Goal: Information Seeking & Learning: Learn about a topic

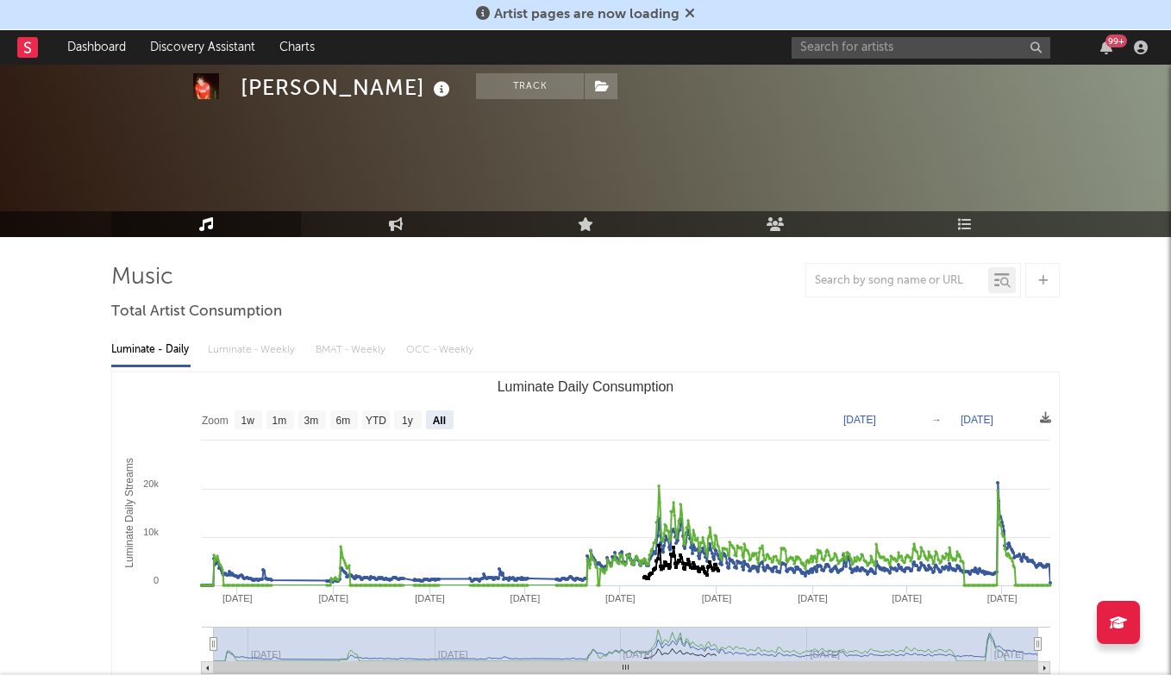
select select "All"
select select "6m"
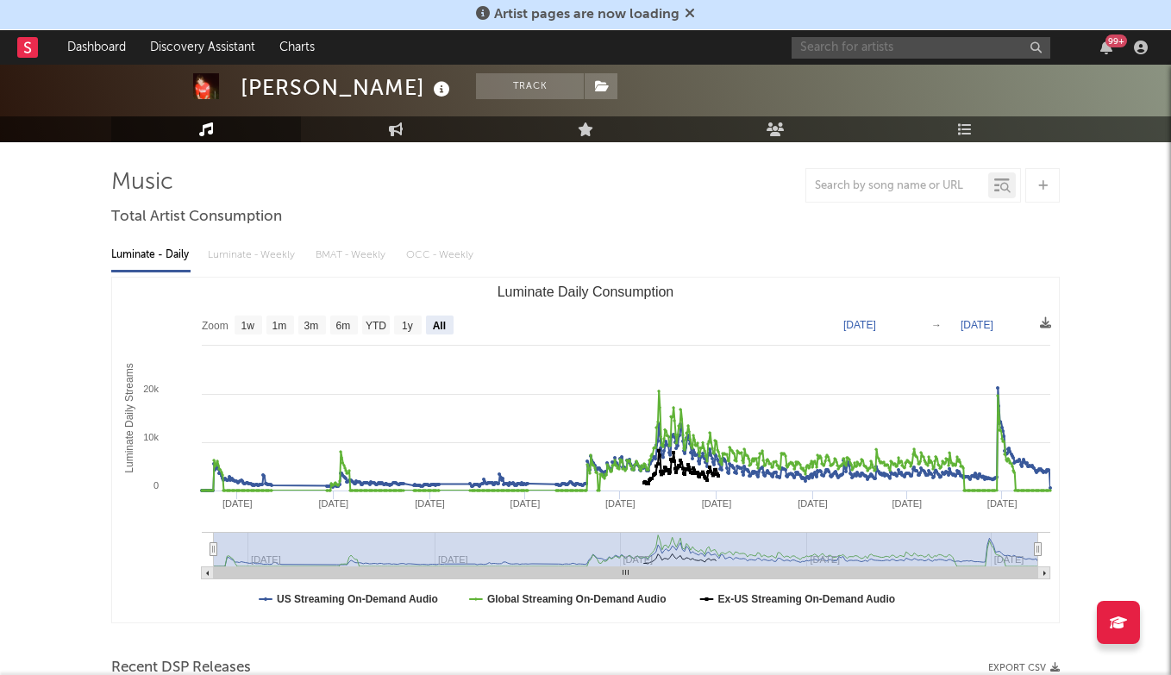
click at [831, 47] on input "text" at bounding box center [921, 48] width 259 height 22
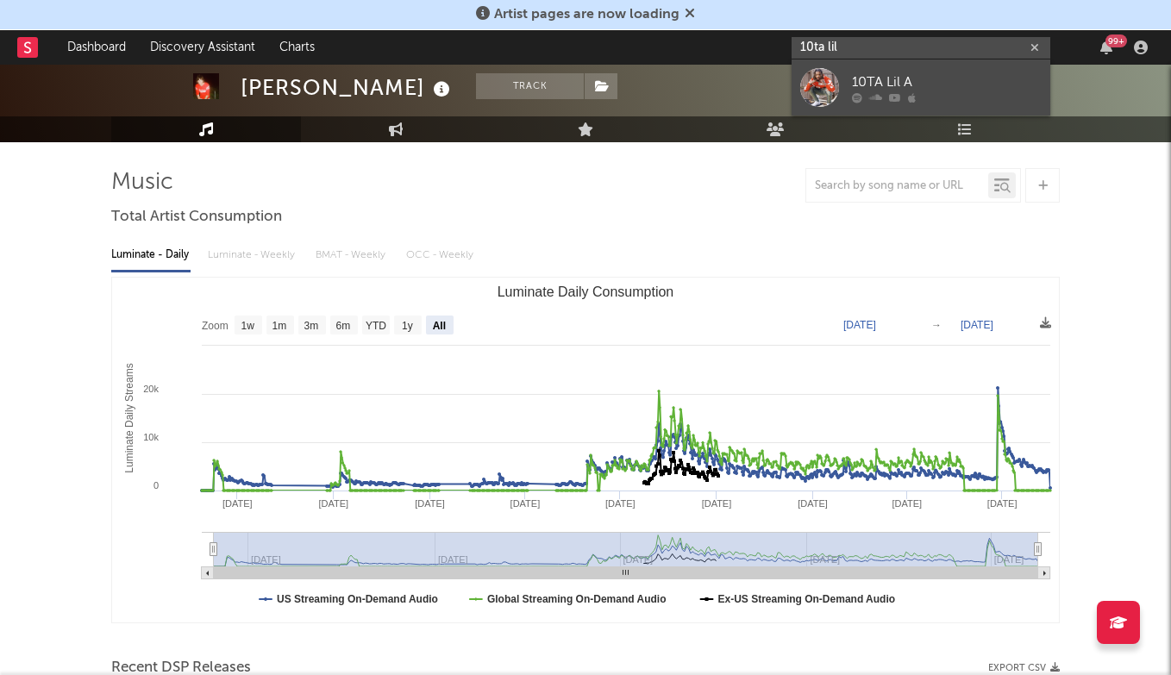
type input "10ta lil"
click at [887, 85] on div "10TA Lil A" at bounding box center [947, 82] width 190 height 21
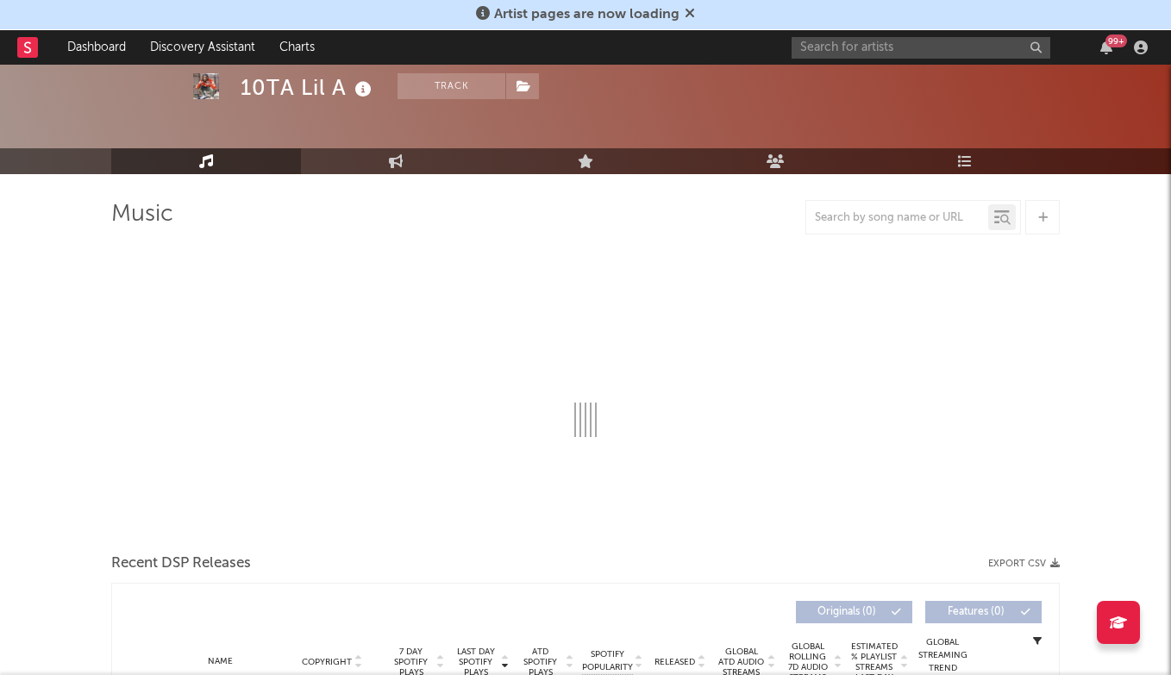
select select "6m"
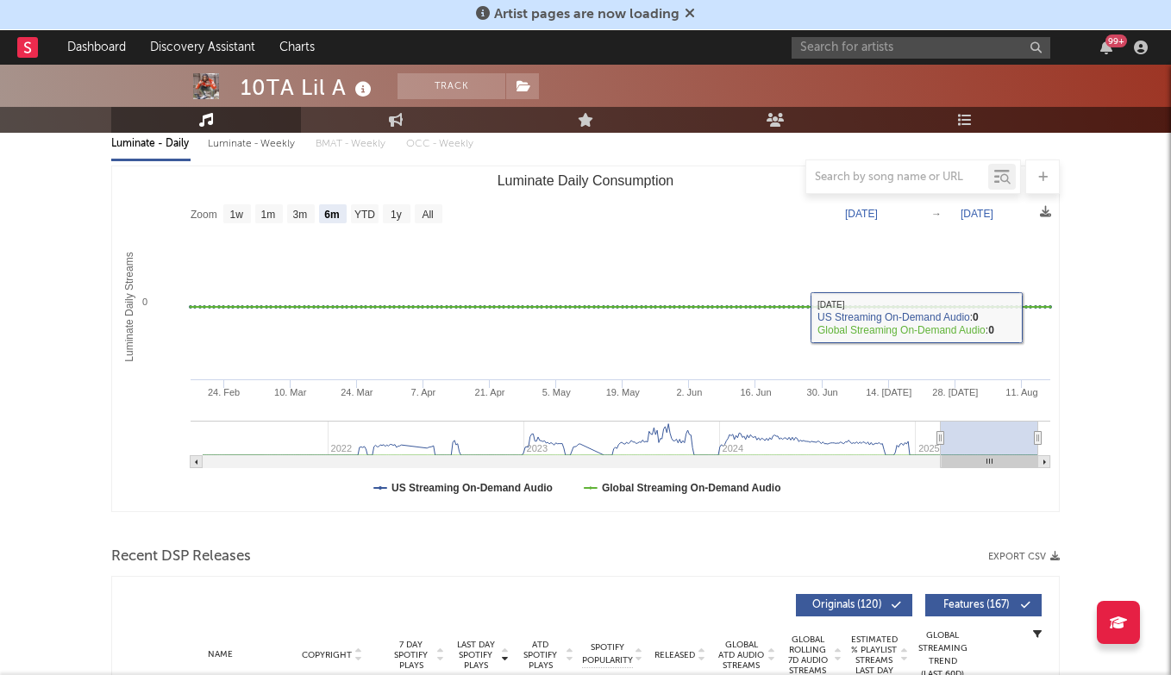
scroll to position [202, 0]
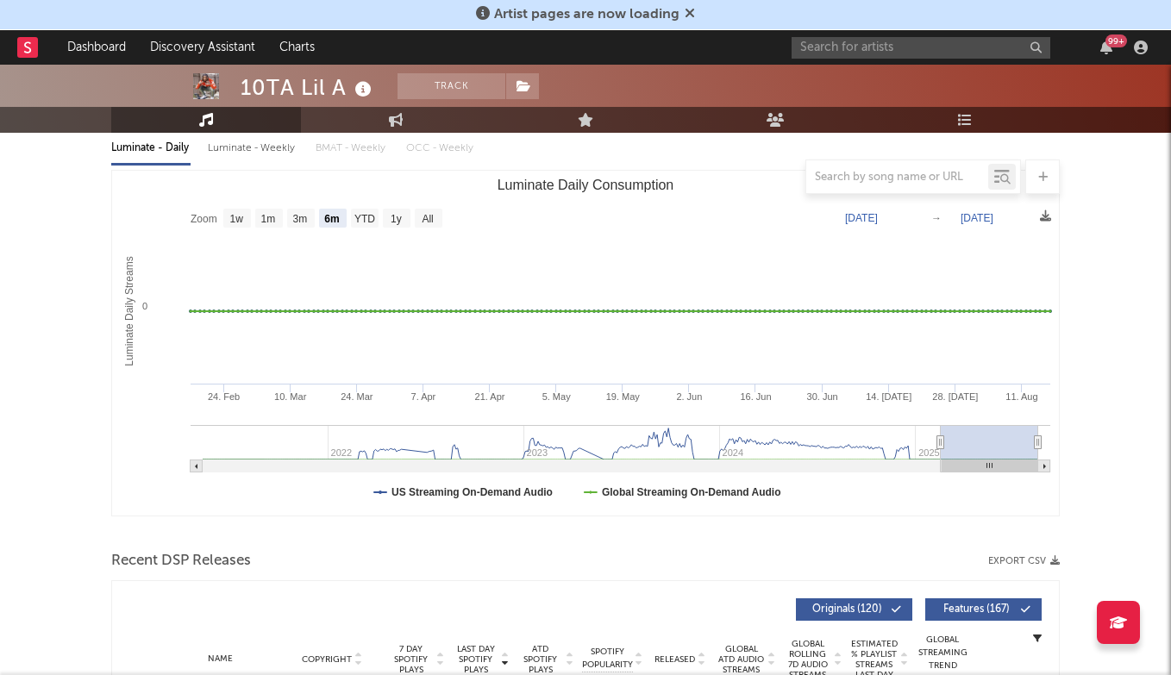
type input "[DATE]"
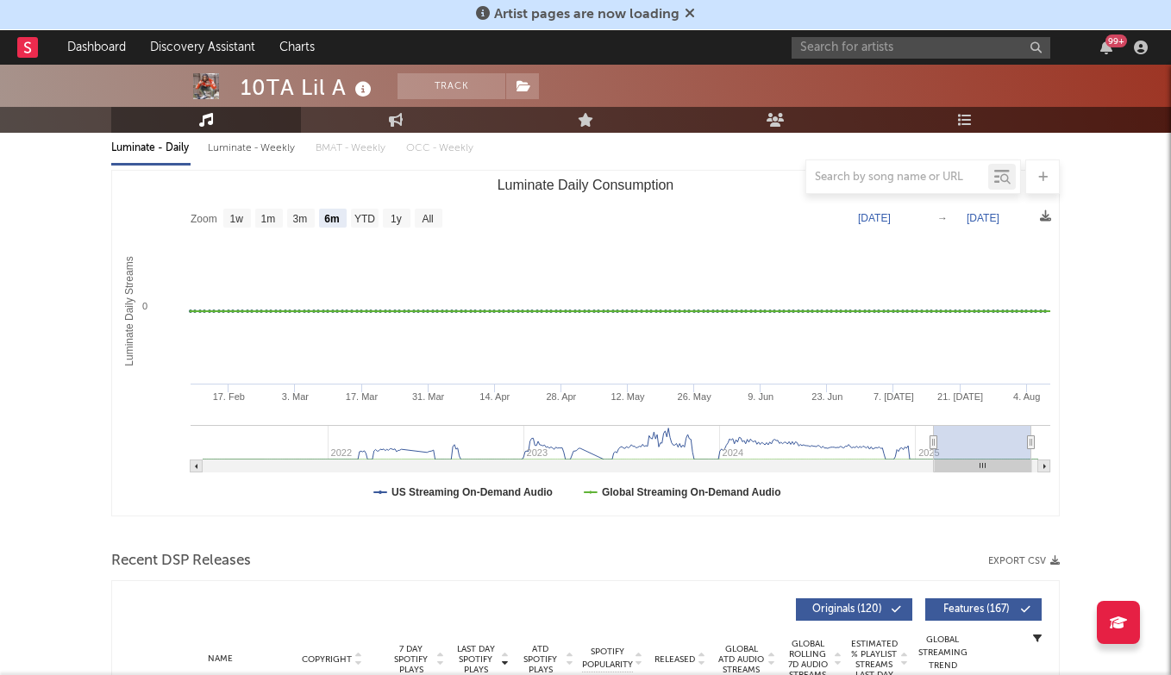
type input "[DATE]"
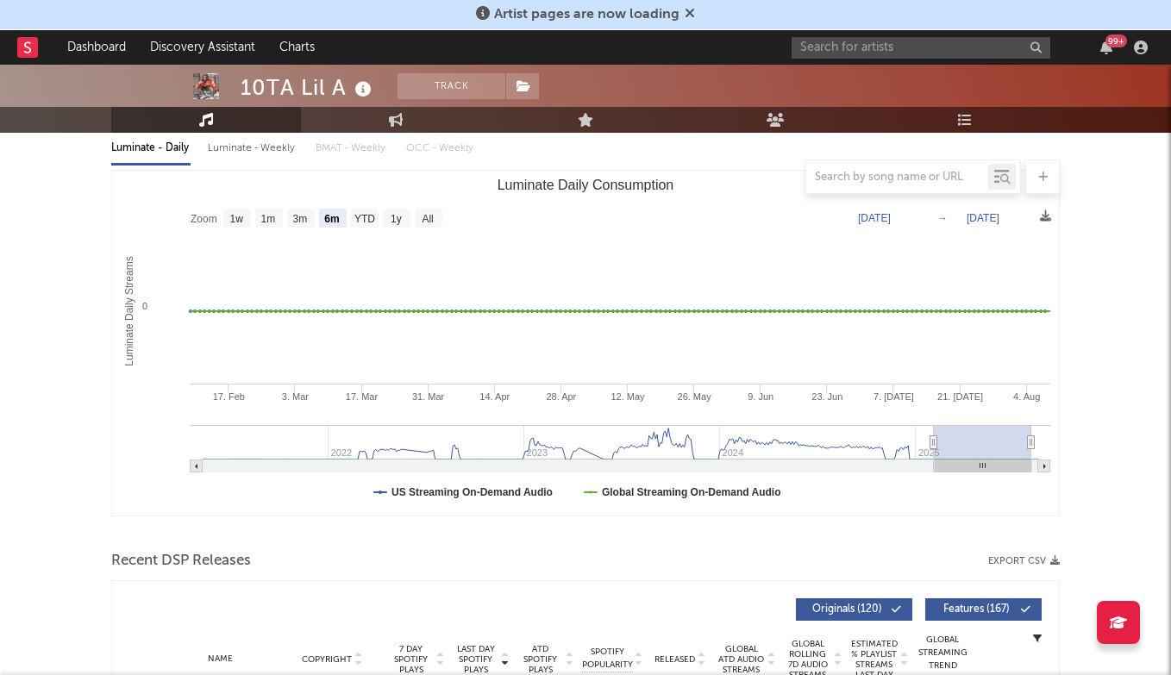
type input "[DATE]"
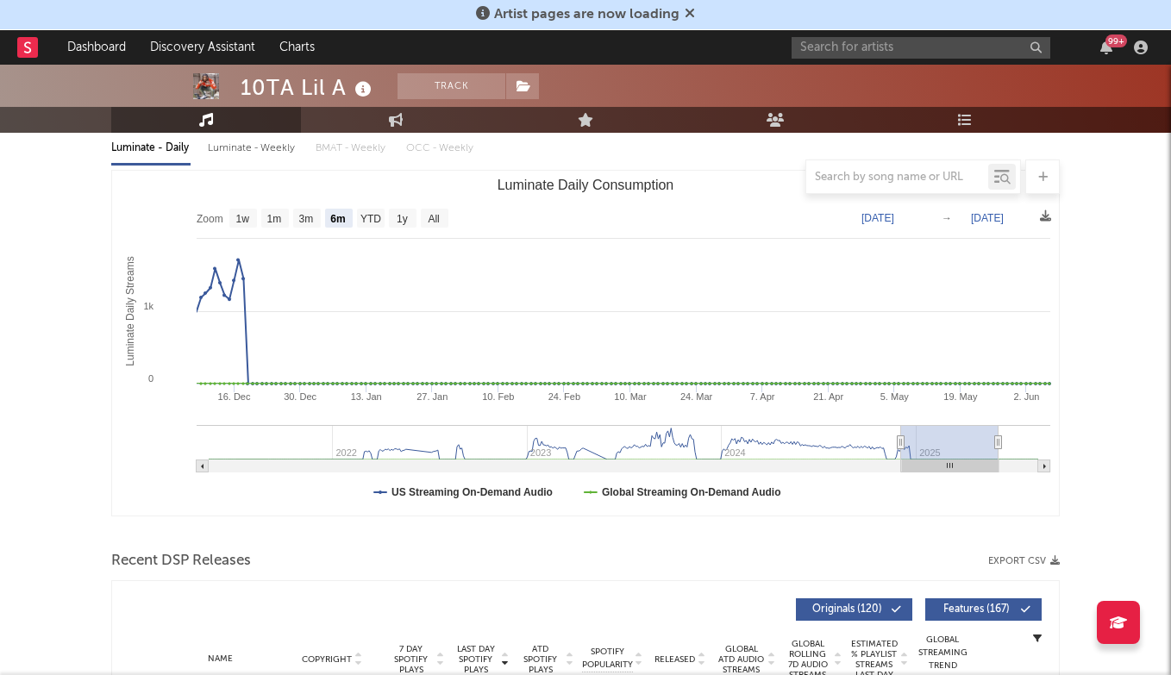
type input "[DATE]"
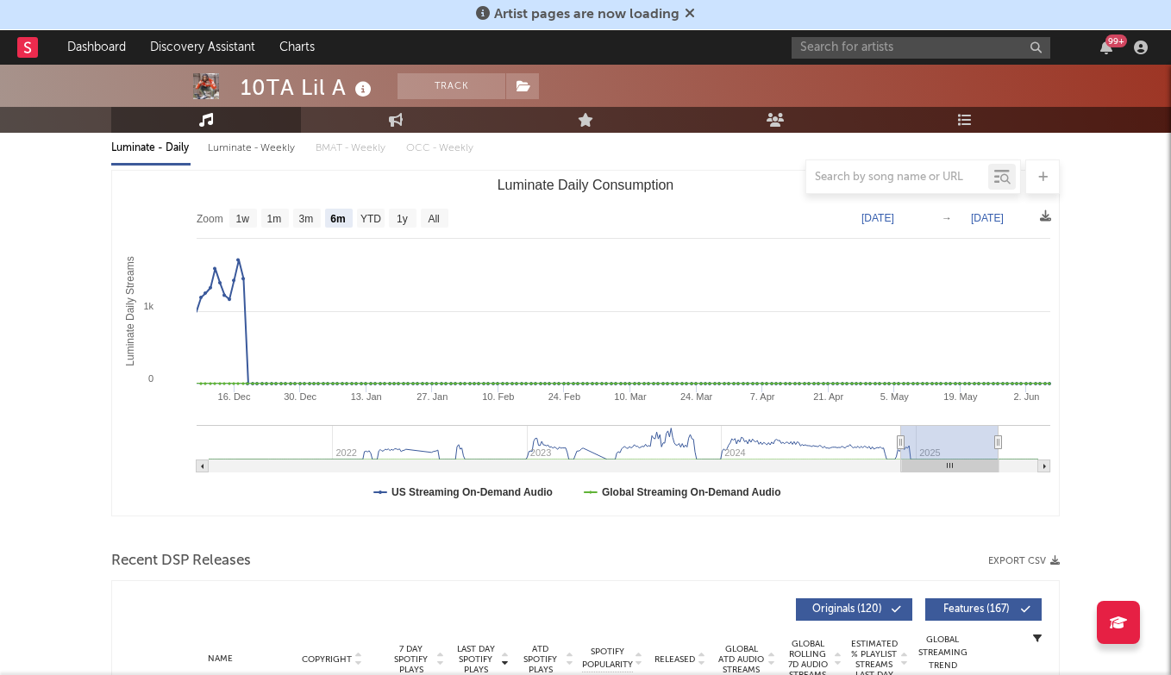
type input "[DATE]"
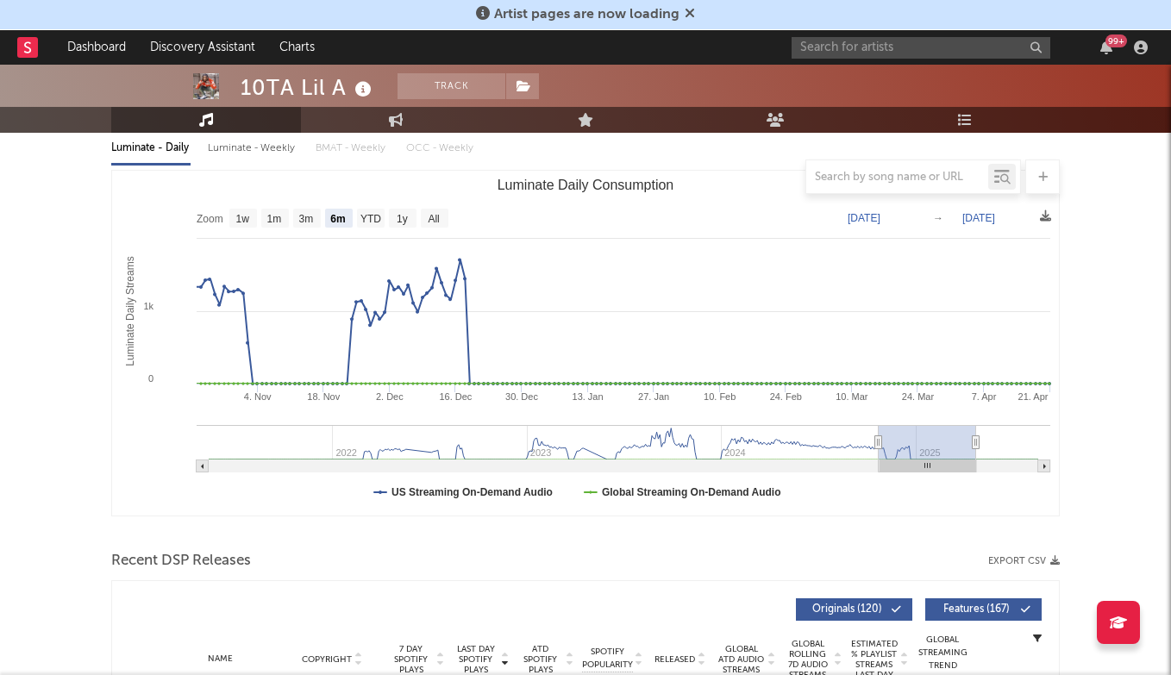
drag, startPoint x: 1007, startPoint y: 450, endPoint x: 941, endPoint y: 452, distance: 66.4
click at [941, 452] on rect "Luminate Daily Consumption" at bounding box center [927, 442] width 97 height 34
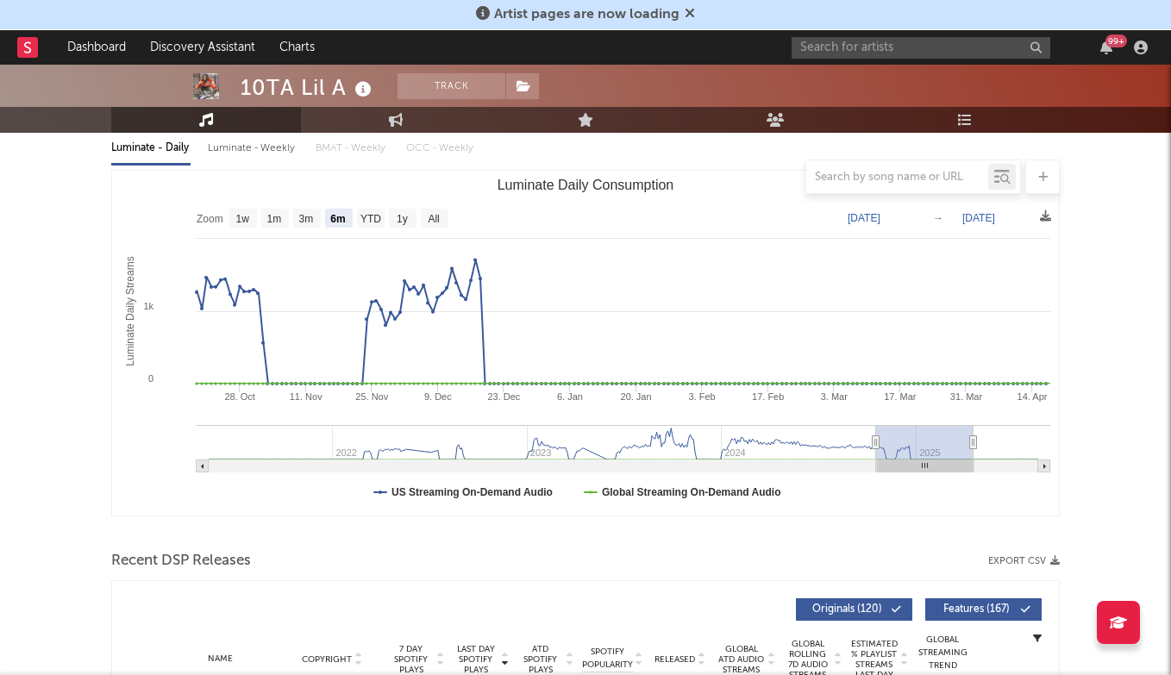
type input "[DATE]"
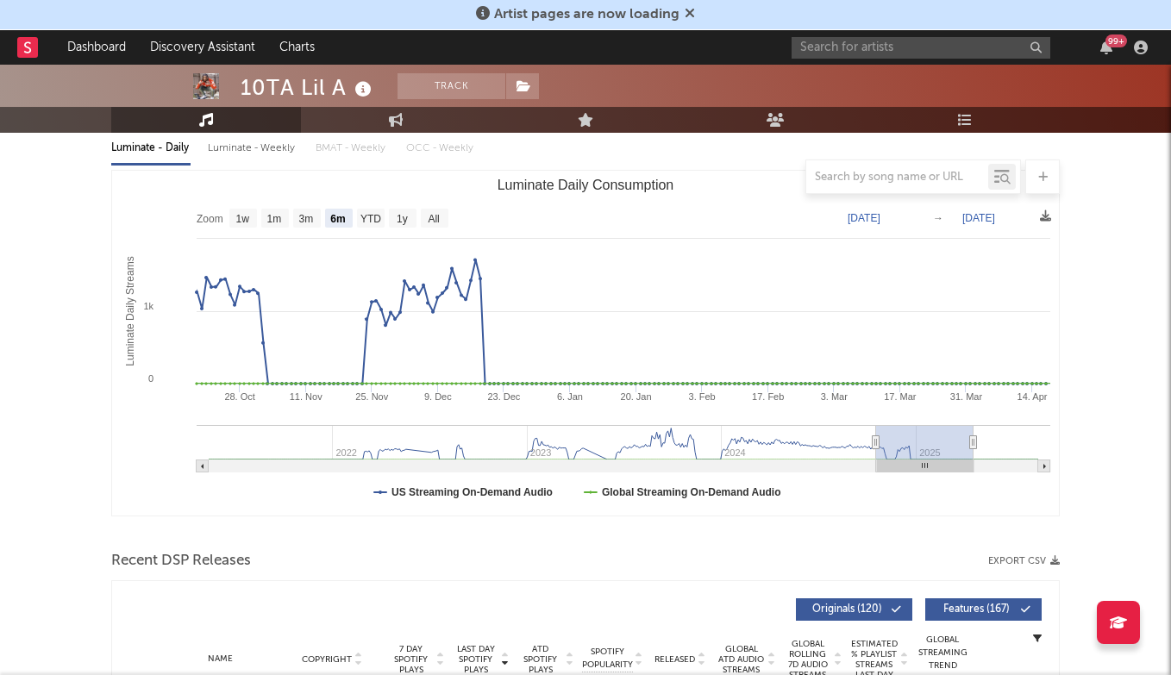
type input "[DATE]"
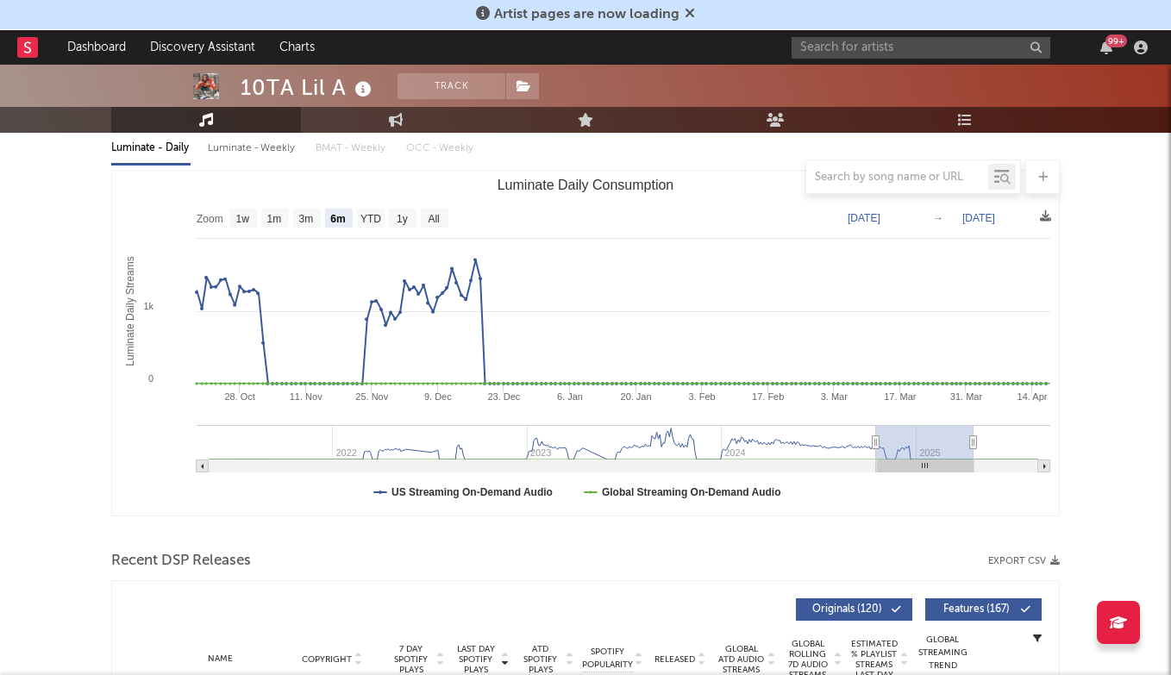
type input "[DATE]"
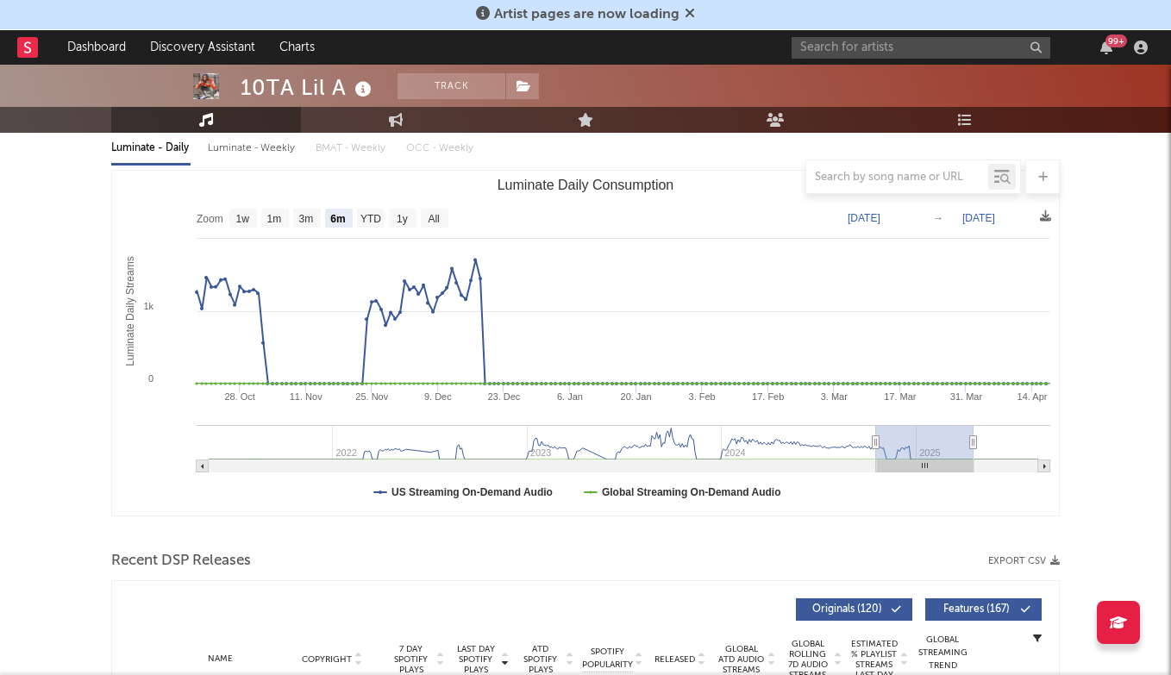
type input "[DATE]"
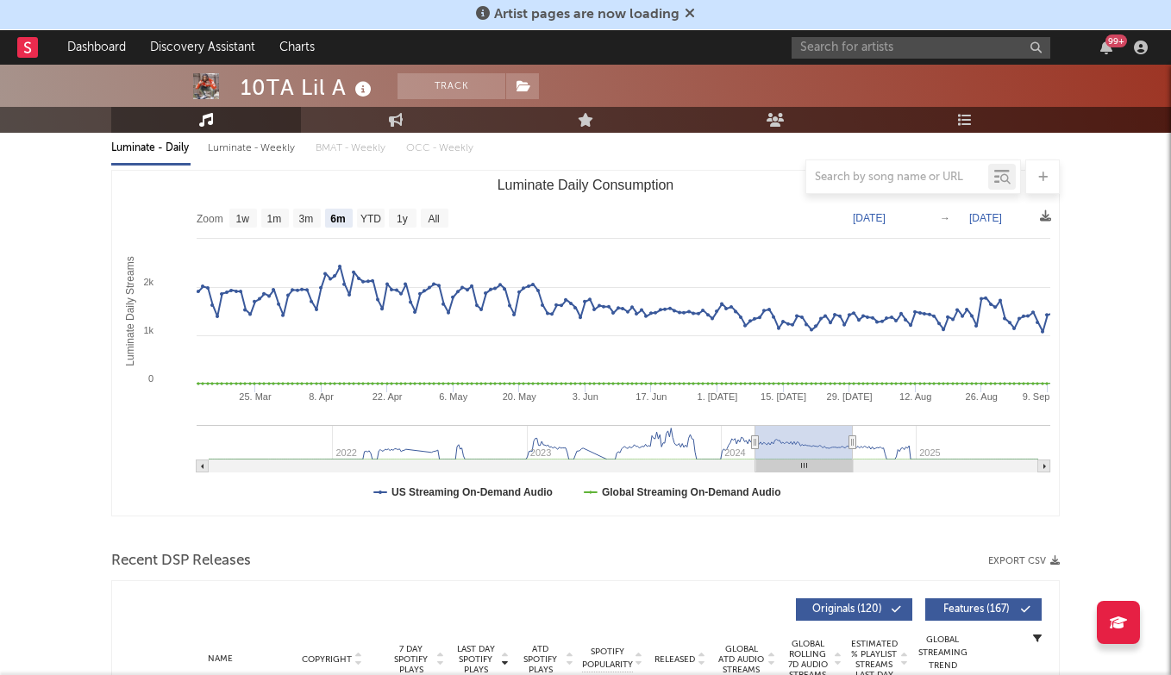
type input "[DATE]"
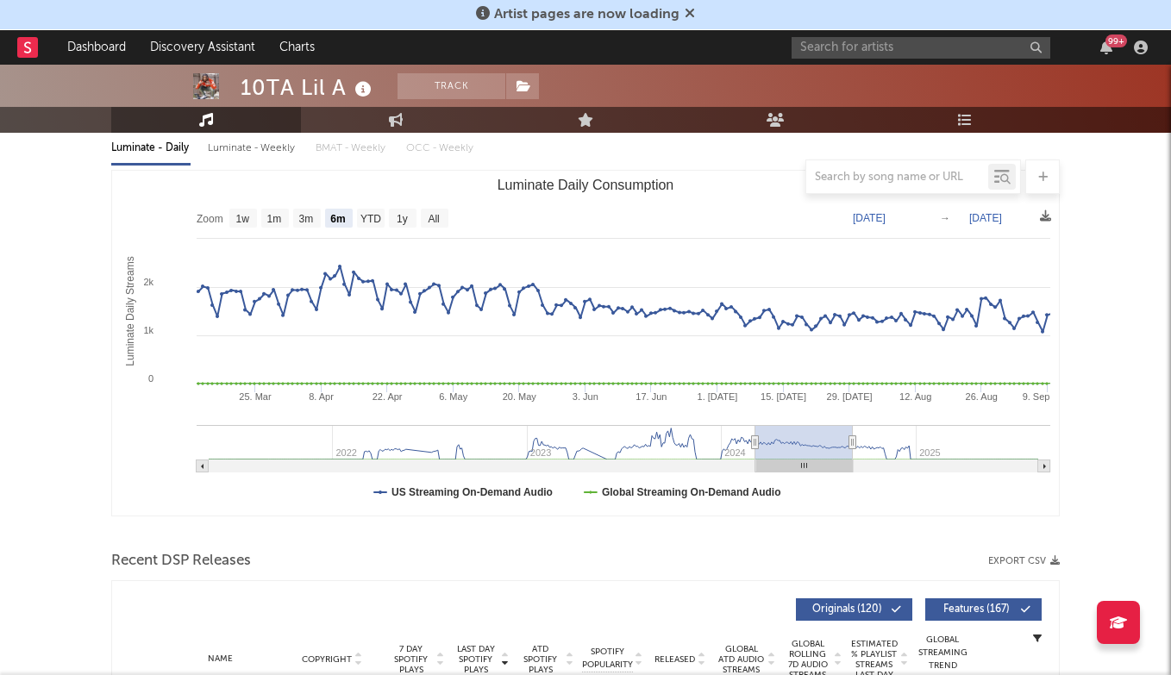
type input "[DATE]"
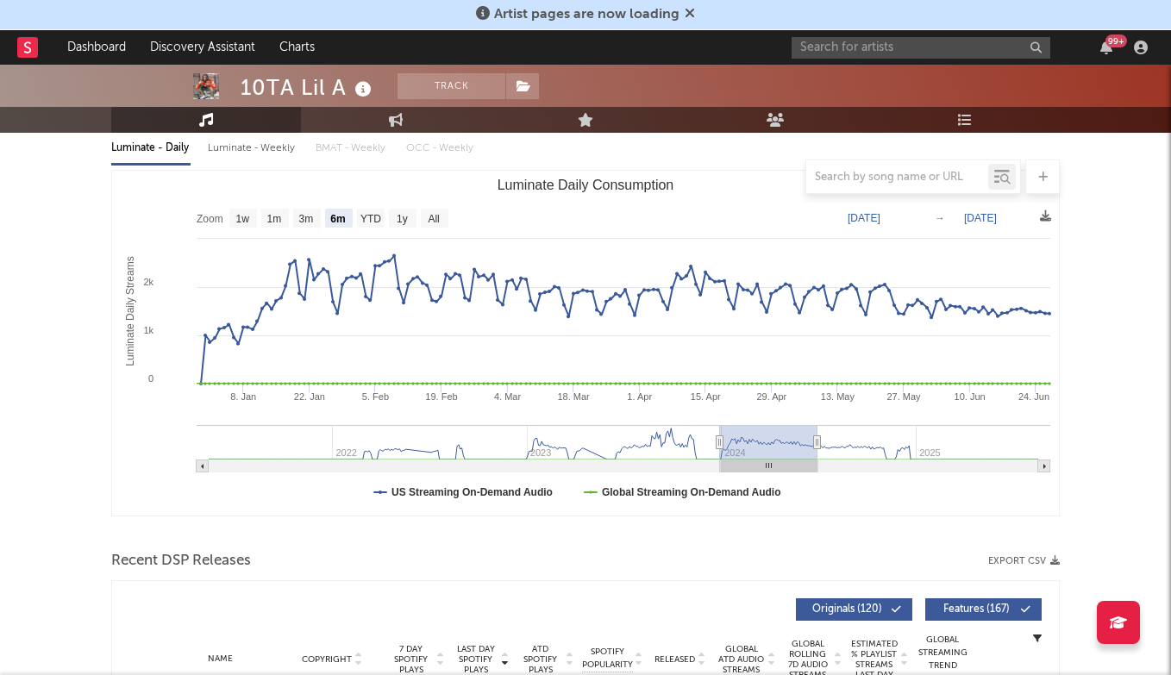
type input "[DATE]"
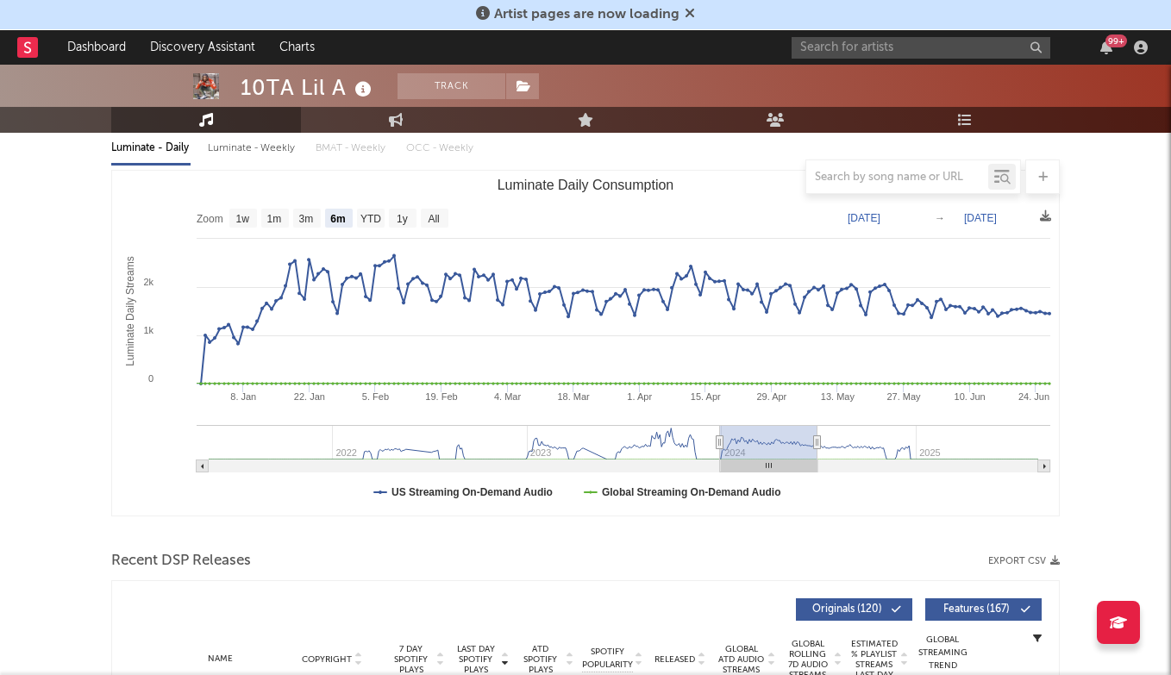
type input "[DATE]"
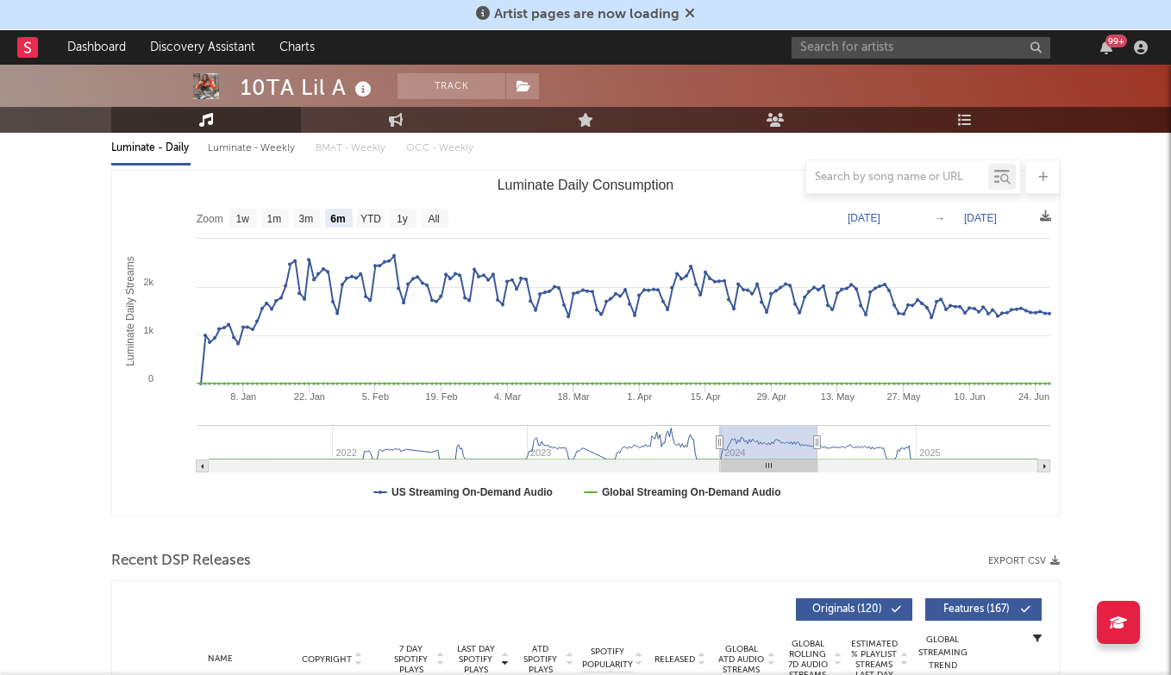
type input "[DATE]"
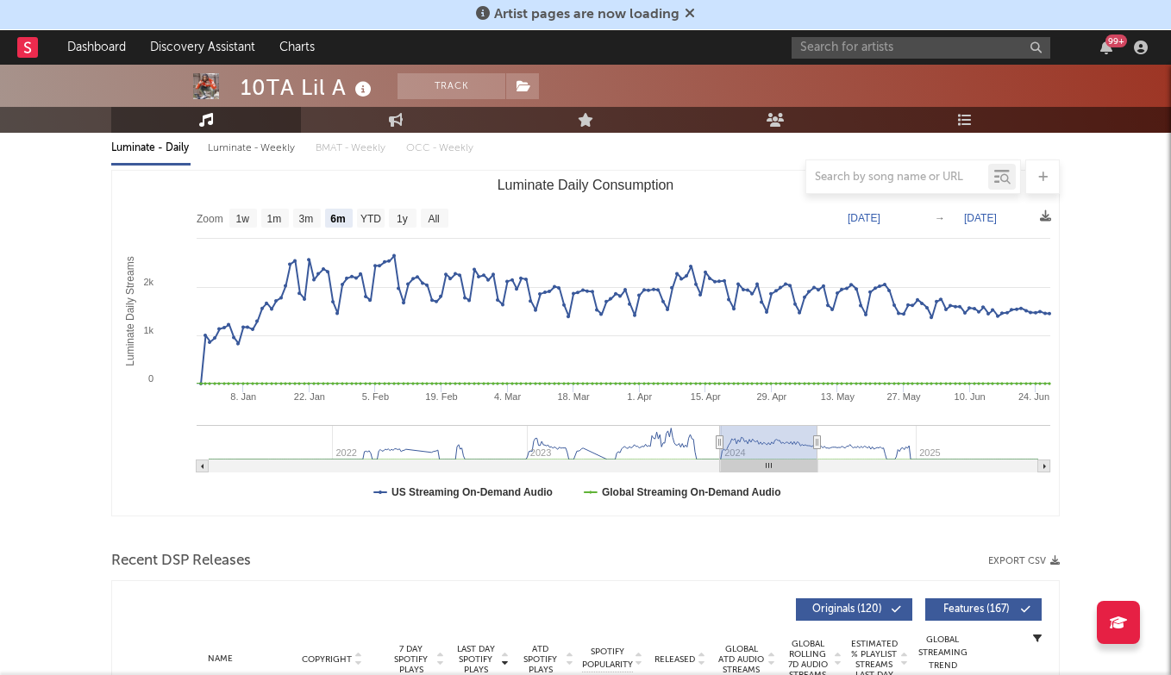
type input "[DATE]"
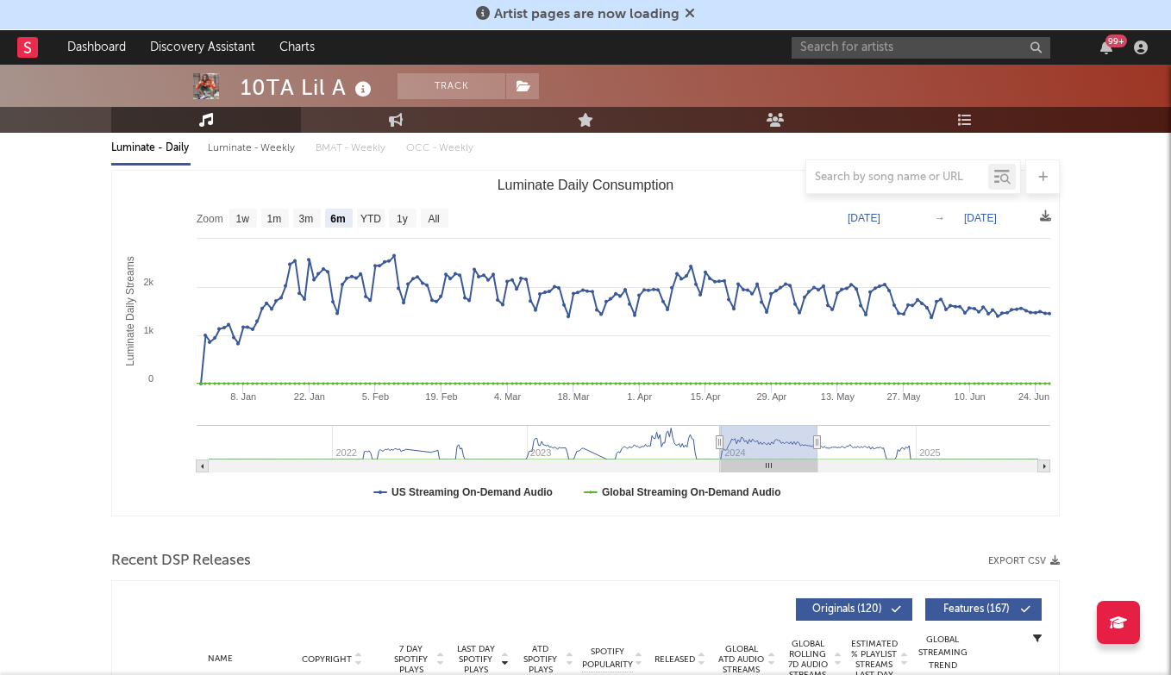
type input "[DATE]"
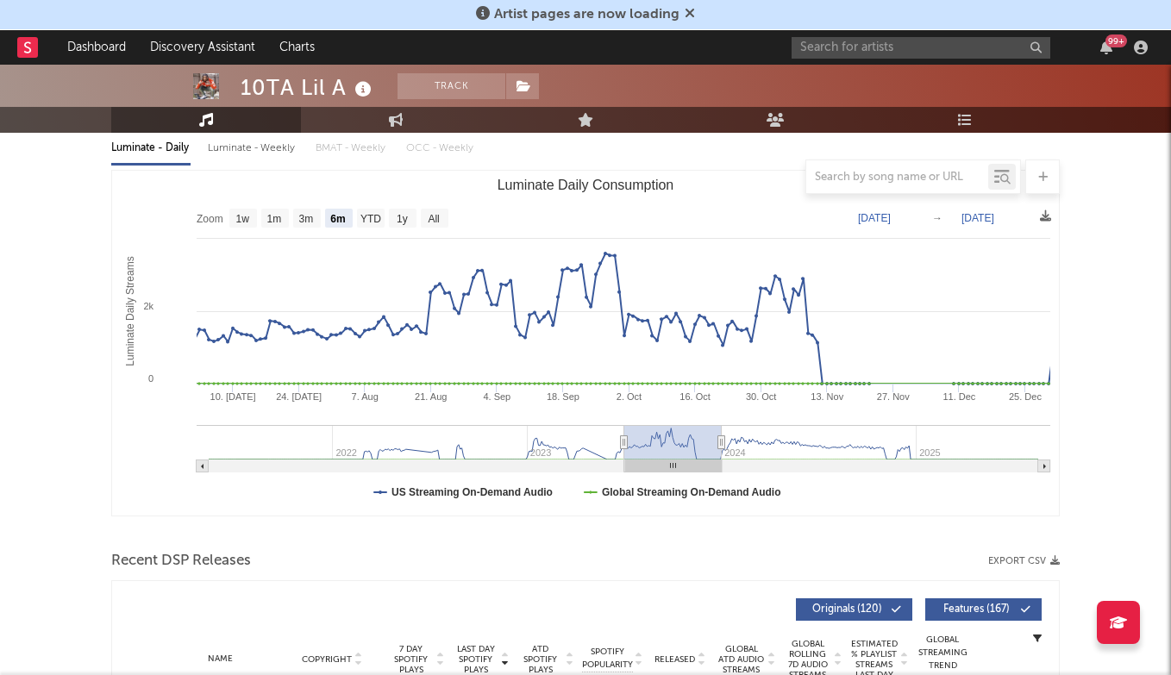
type input "[DATE]"
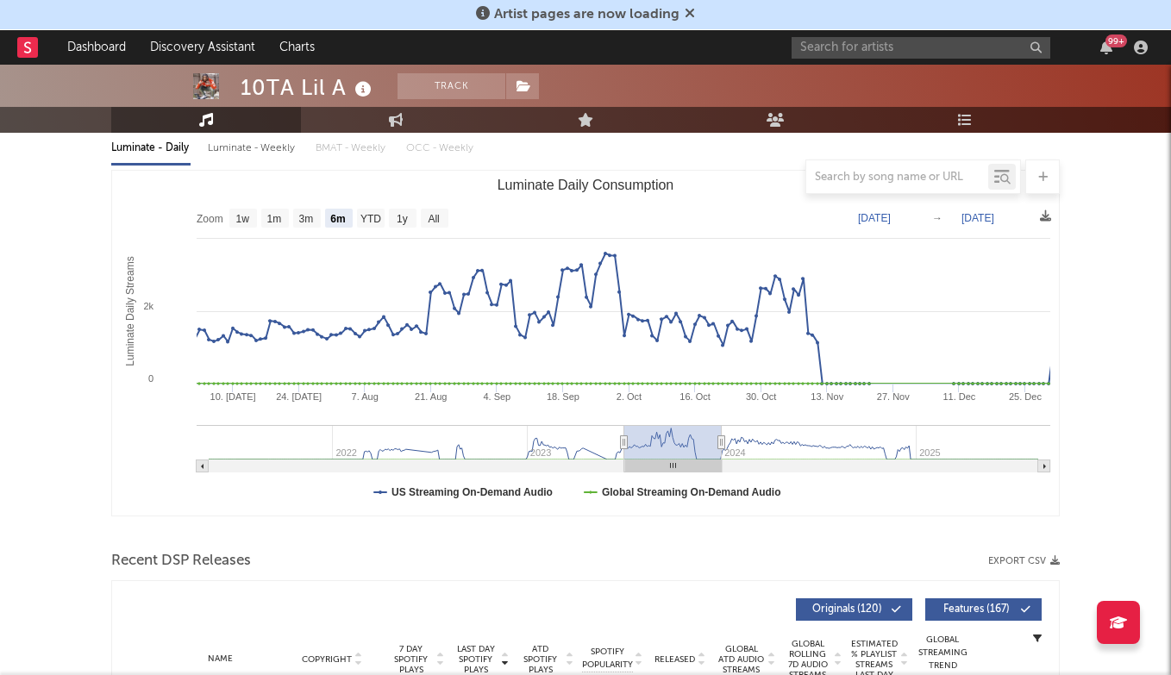
type input "[DATE]"
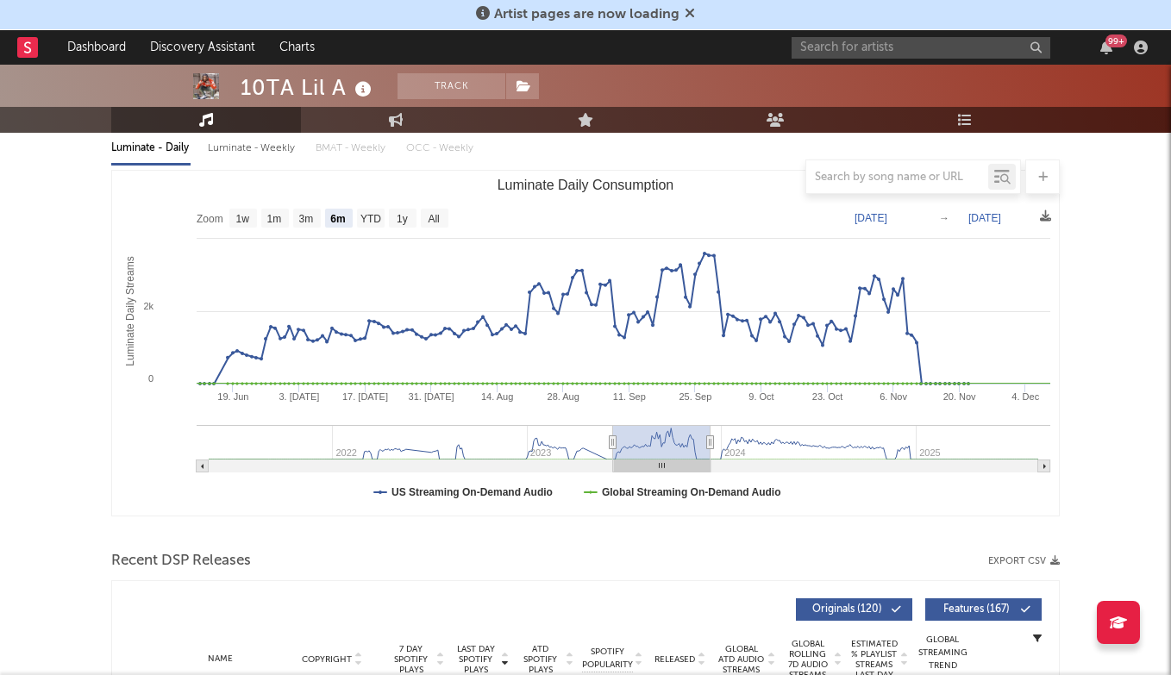
type input "[DATE]"
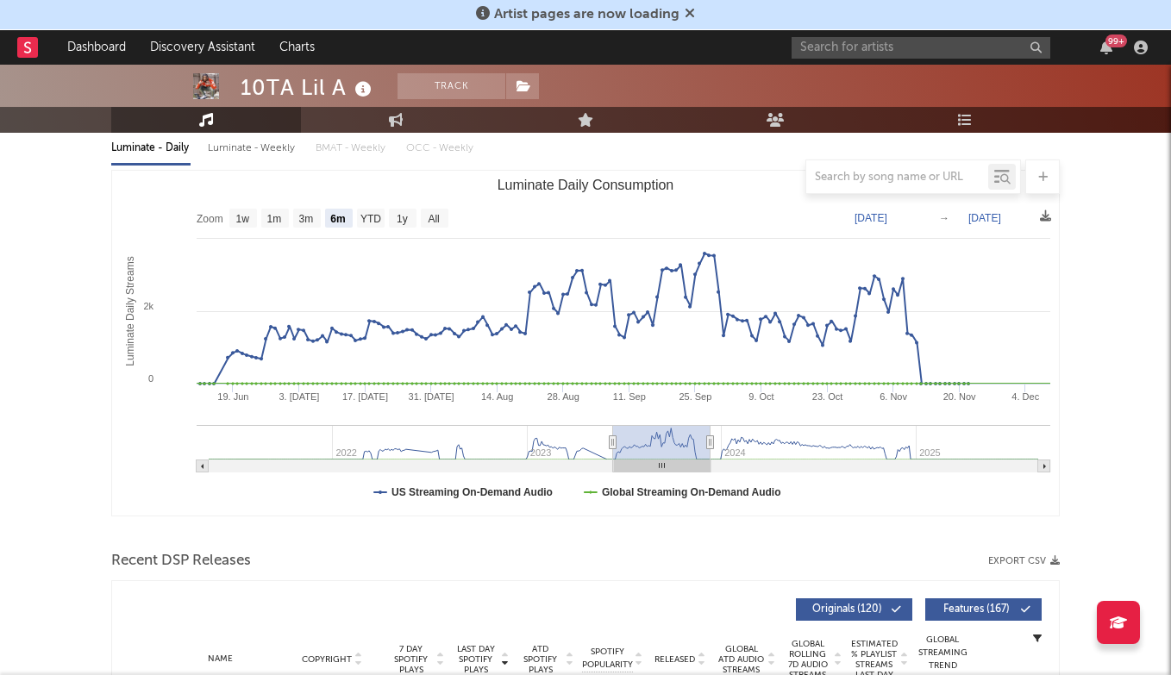
type input "[DATE]"
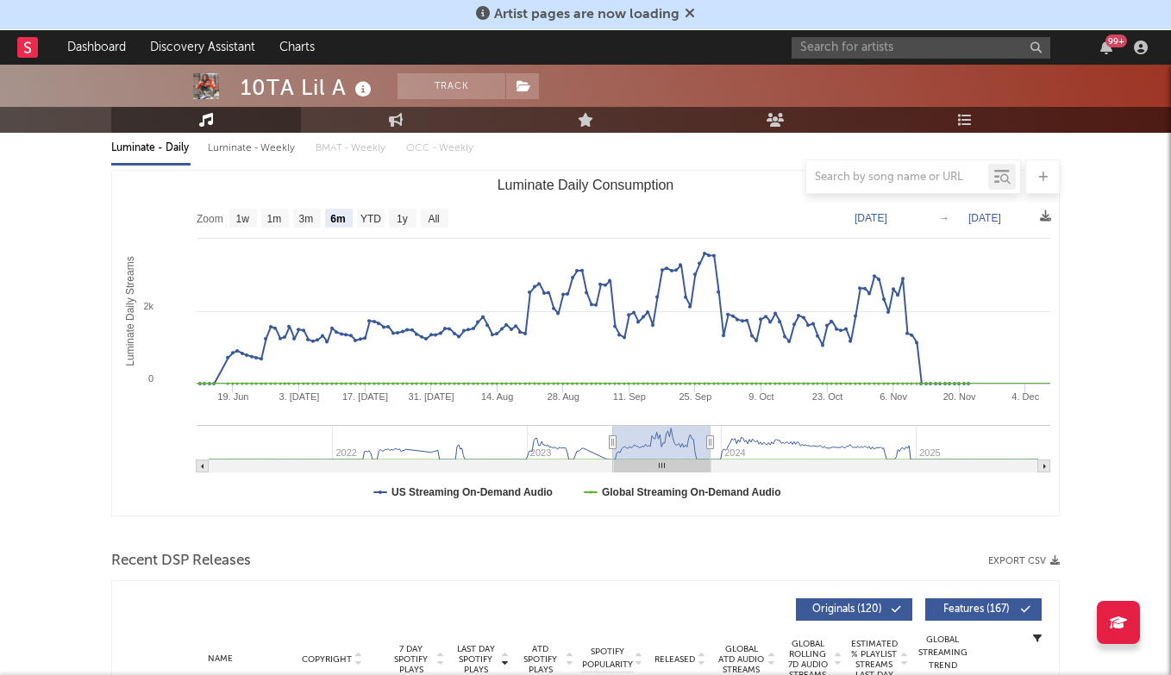
type input "[DATE]"
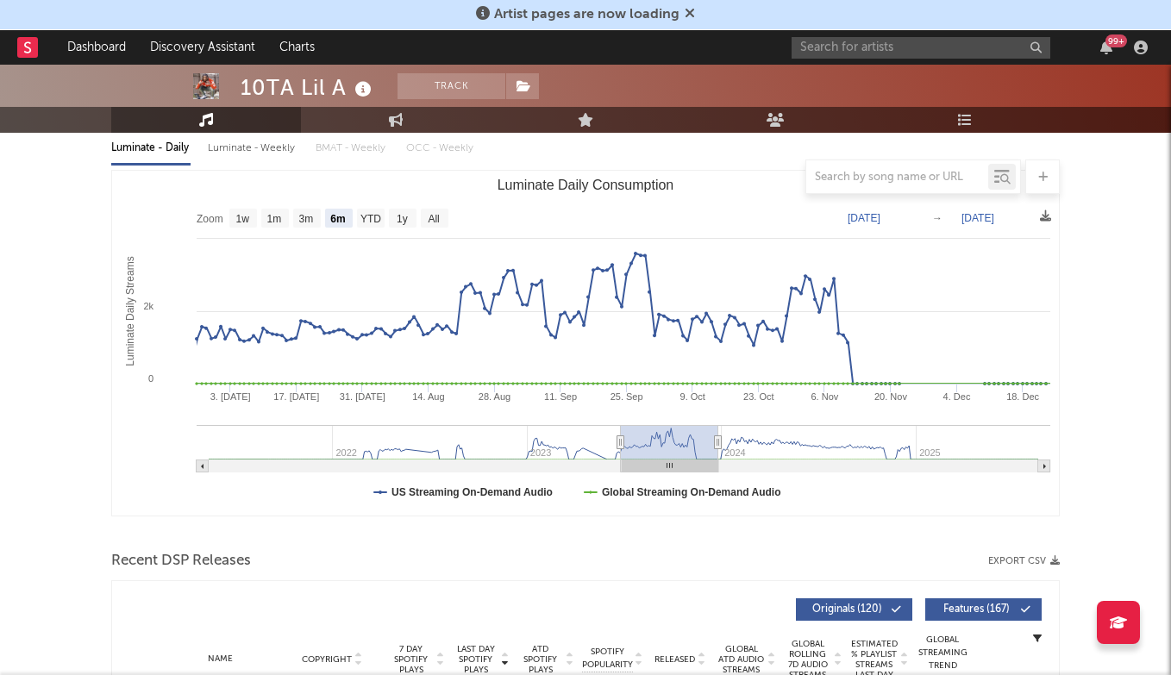
type input "[DATE]"
drag, startPoint x: 896, startPoint y: 433, endPoint x: 645, endPoint y: 438, distance: 251.0
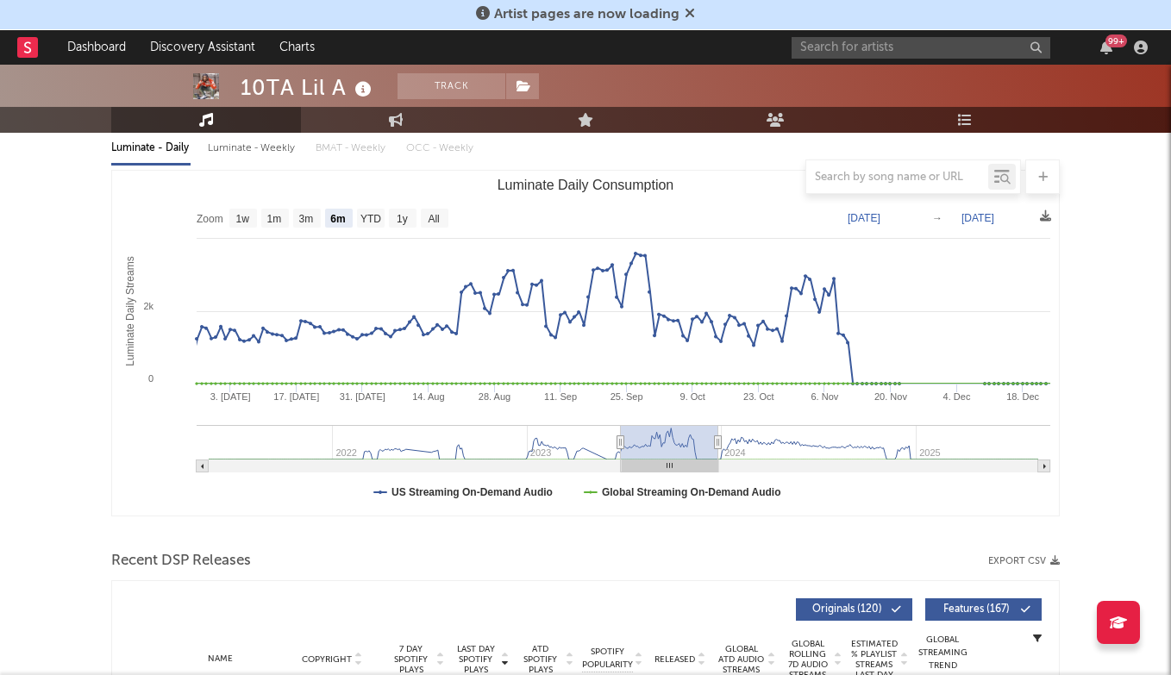
click at [643, 437] on rect "Luminate Daily Consumption" at bounding box center [669, 442] width 97 height 34
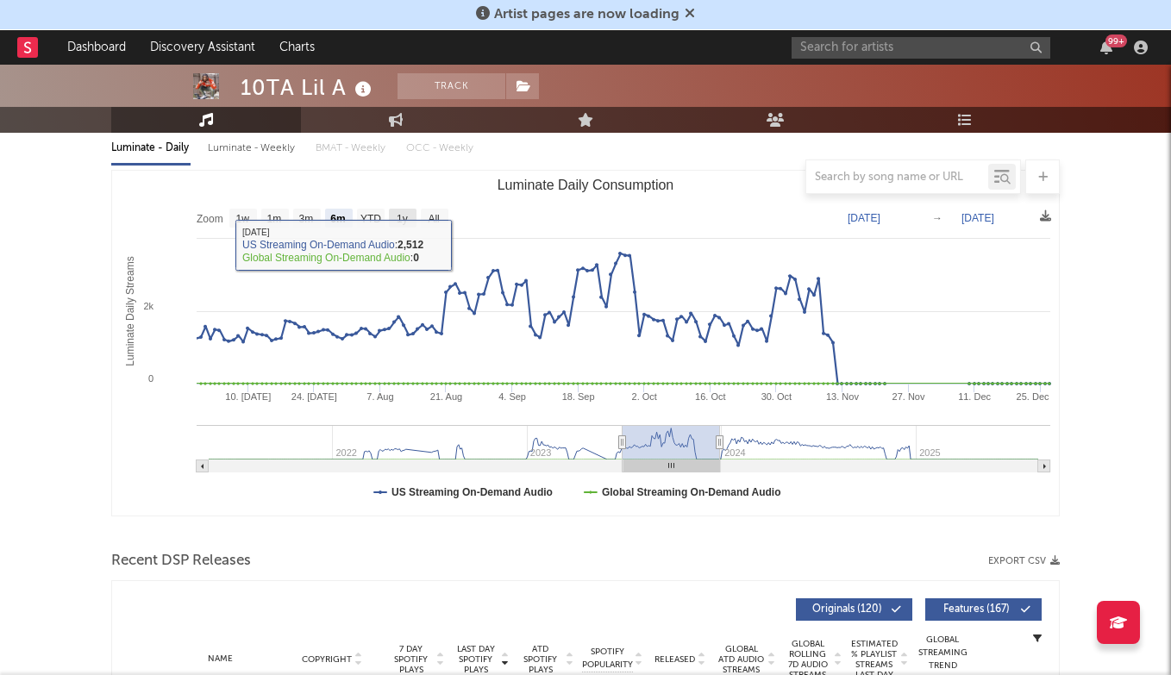
click at [392, 221] on rect "Luminate Daily Consumption" at bounding box center [403, 218] width 28 height 19
select select "1y"
type input "[DATE]"
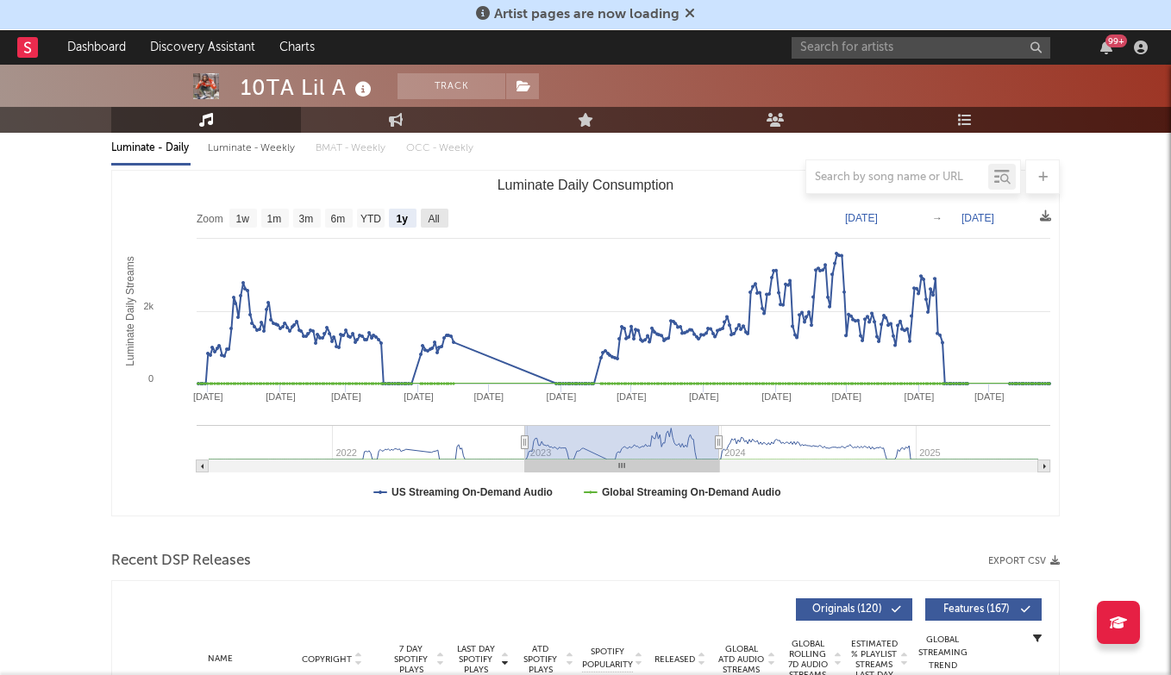
click at [431, 216] on text "All" at bounding box center [433, 219] width 11 height 12
select select "All"
type input "[DATE]"
